Goal: Transaction & Acquisition: Obtain resource

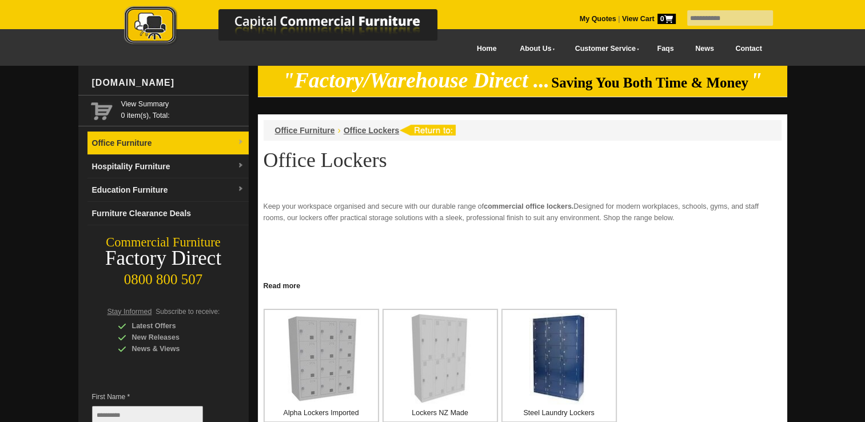
click at [126, 142] on link "Office Furniture" at bounding box center [167, 142] width 161 height 23
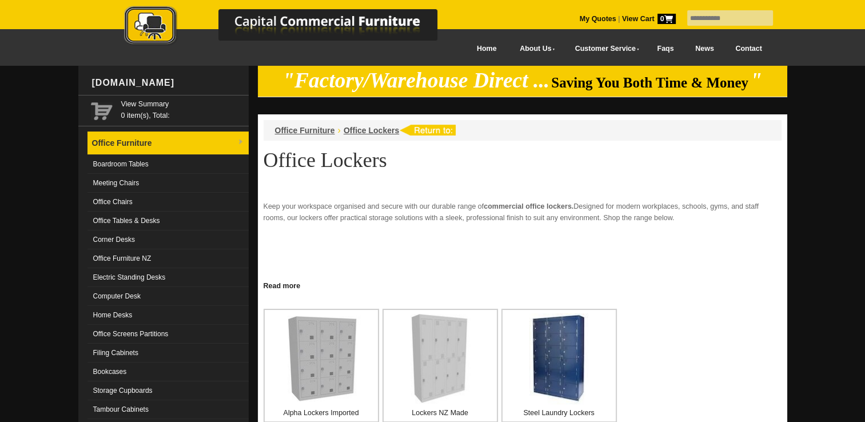
click at [126, 142] on link "Office Furniture" at bounding box center [167, 142] width 161 height 23
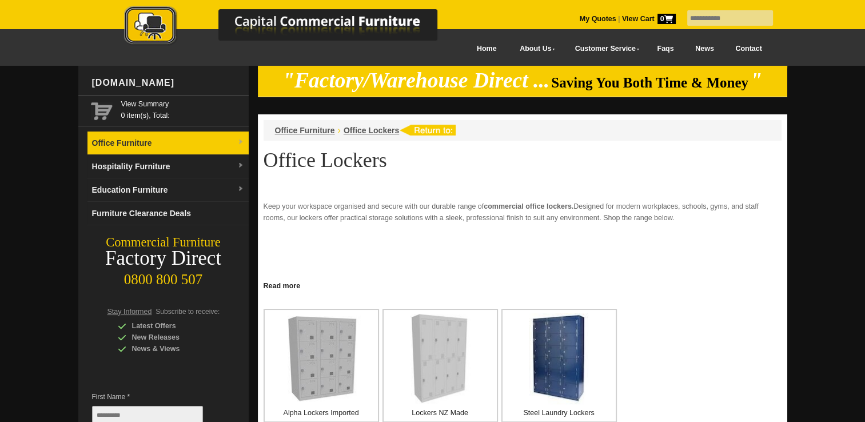
click at [126, 142] on link "Office Furniture" at bounding box center [167, 142] width 161 height 23
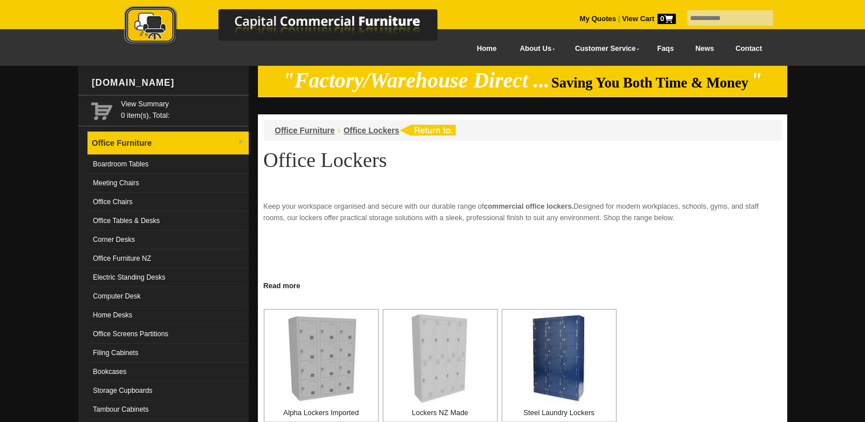
click at [126, 142] on link "Office Furniture" at bounding box center [167, 142] width 161 height 23
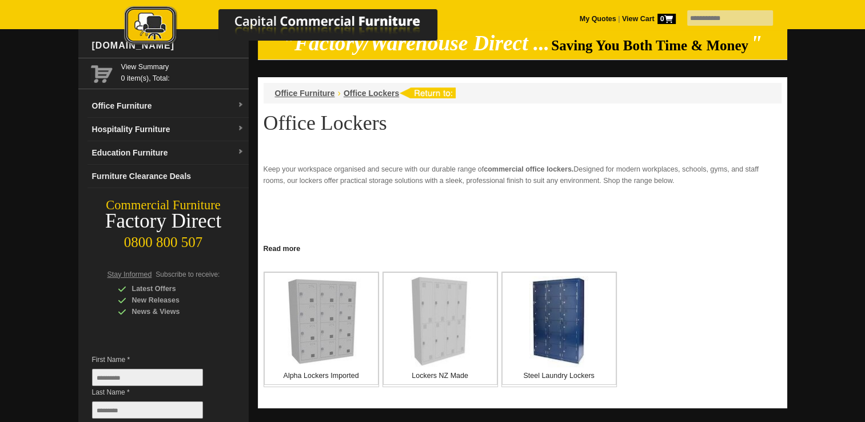
scroll to position [57, 0]
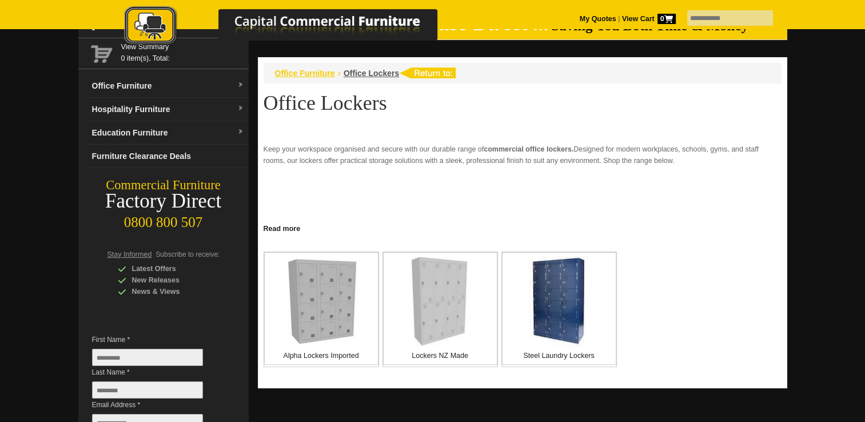
click at [316, 74] on span "Office Furniture" at bounding box center [305, 73] width 60 height 9
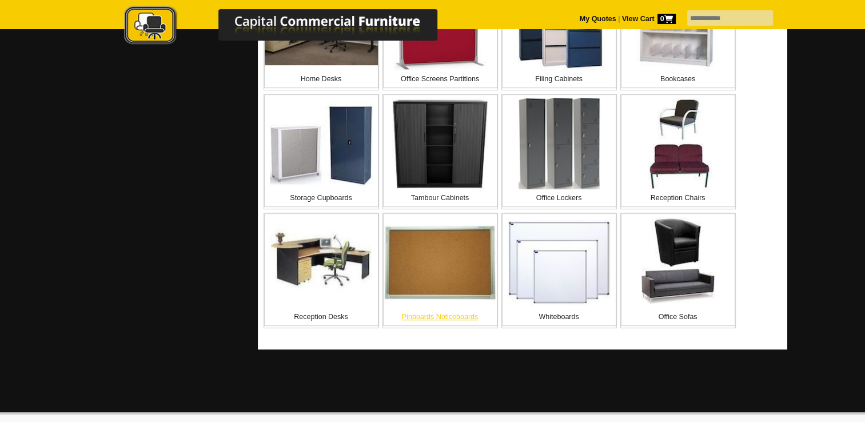
scroll to position [515, 0]
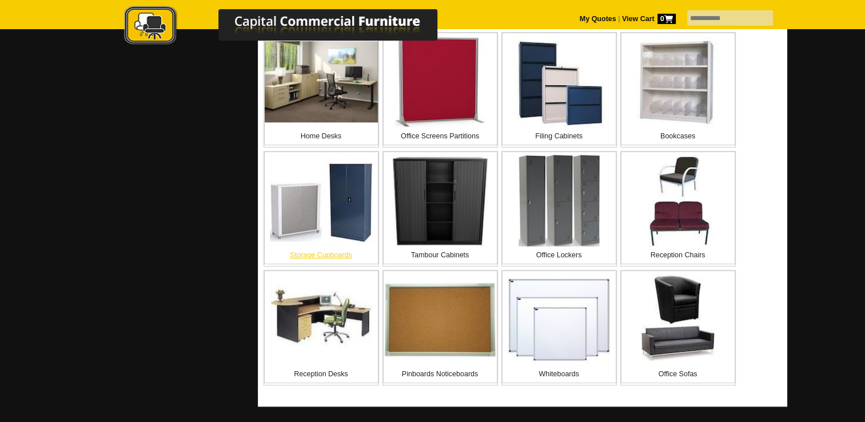
click at [340, 220] on img at bounding box center [321, 200] width 103 height 85
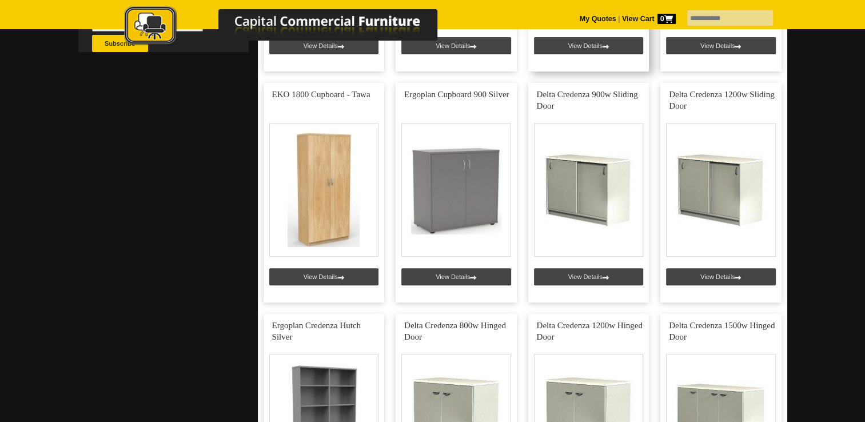
scroll to position [457, 0]
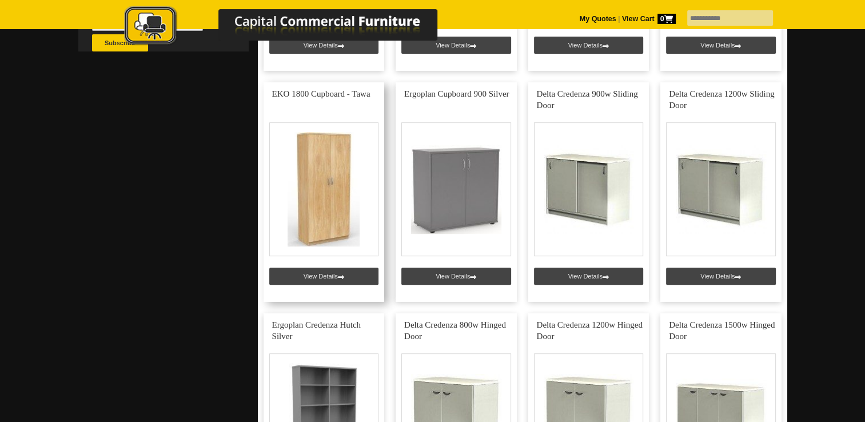
click at [322, 272] on link at bounding box center [324, 192] width 121 height 220
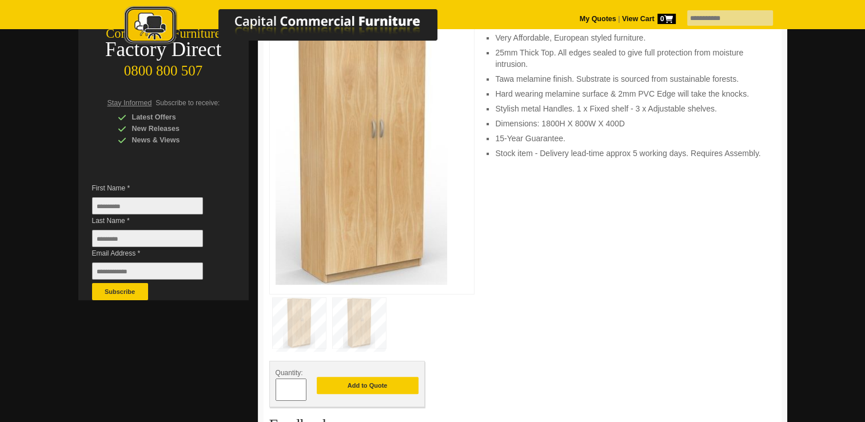
scroll to position [229, 0]
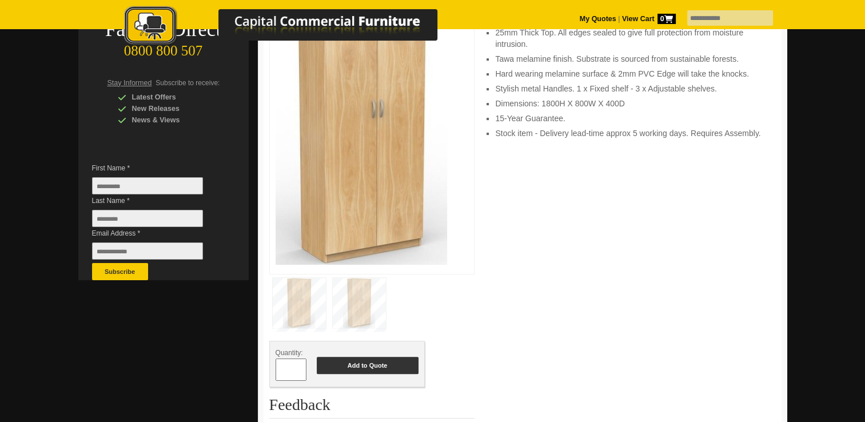
click at [358, 361] on button "Add to Quote" at bounding box center [368, 365] width 102 height 17
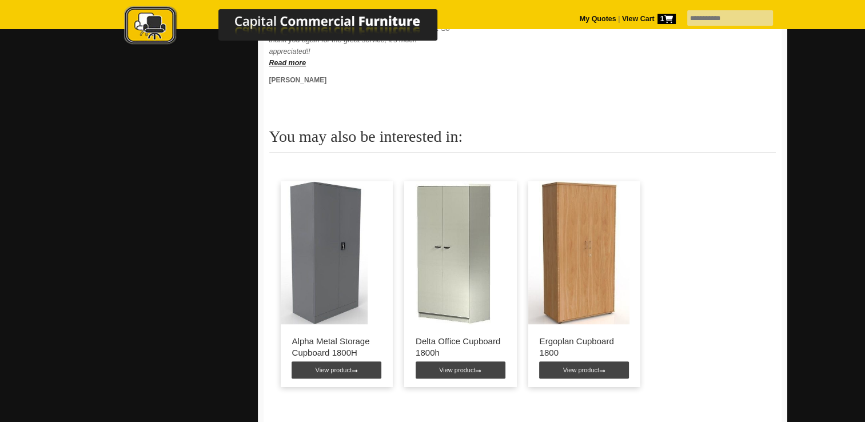
scroll to position [800, 0]
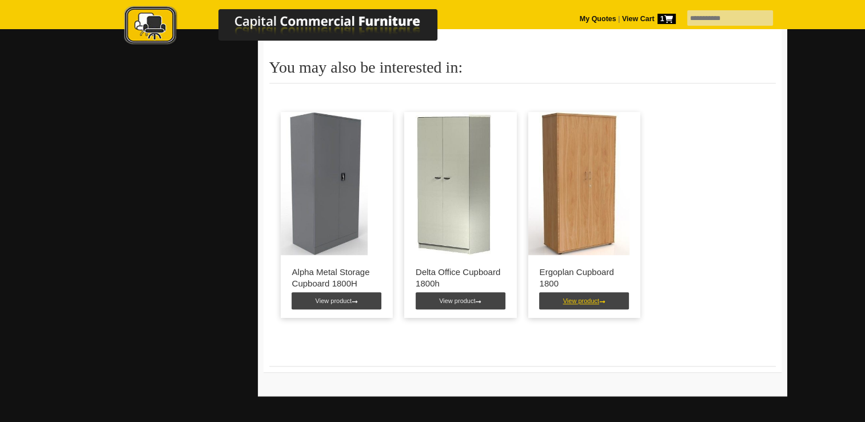
click at [580, 301] on link "View product" at bounding box center [584, 300] width 90 height 17
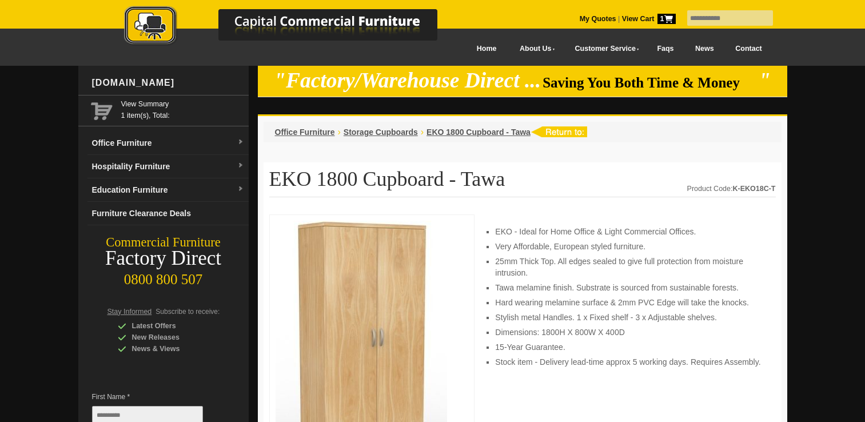
scroll to position [800, 0]
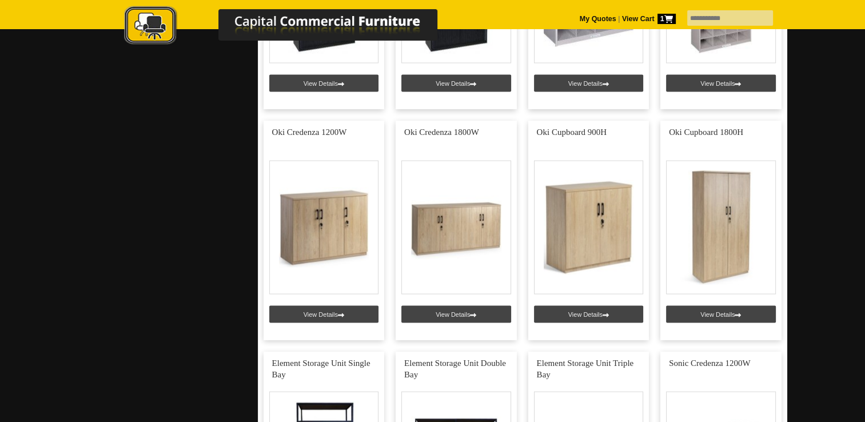
scroll to position [2287, 0]
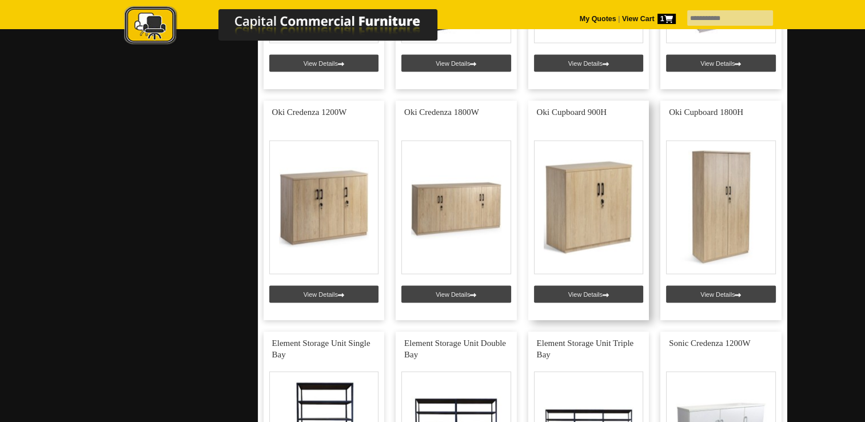
click at [583, 292] on link at bounding box center [588, 211] width 121 height 220
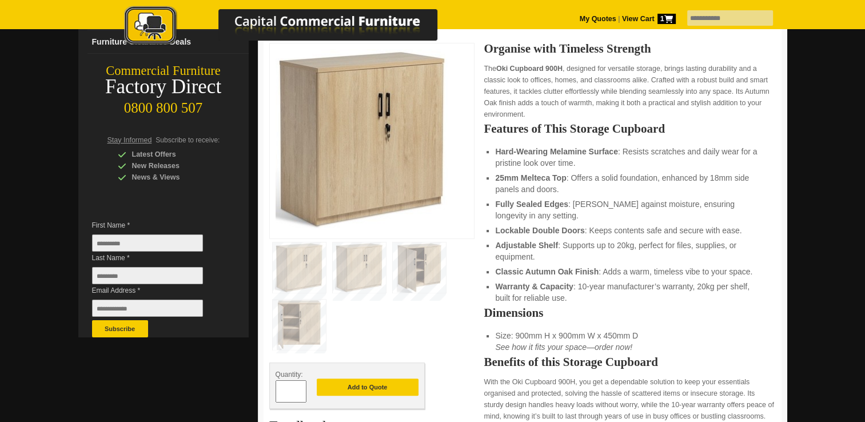
scroll to position [229, 0]
